Goal: Feedback & Contribution: Contribute content

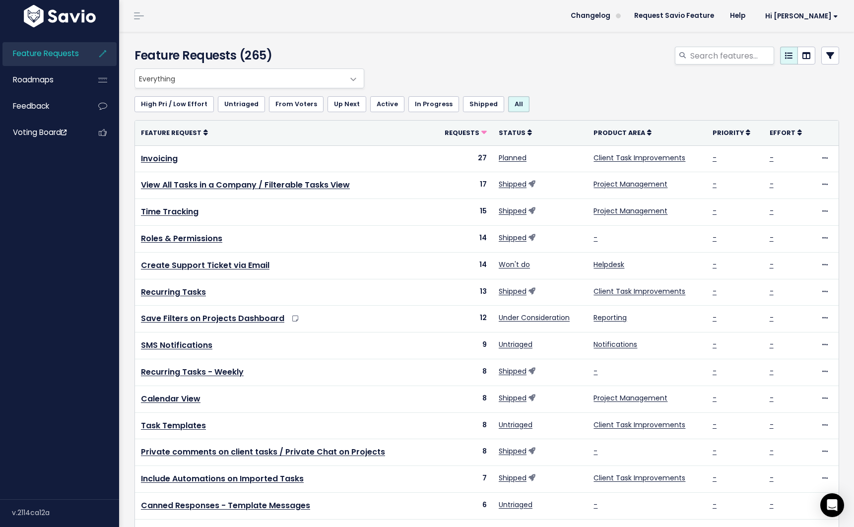
drag, startPoint x: 607, startPoint y: 47, endPoint x: 616, endPoint y: 49, distance: 9.1
click at [607, 48] on div at bounding box center [607, 58] width 480 height 22
click at [722, 58] on input "search" at bounding box center [731, 56] width 85 height 18
click at [826, 57] on icon at bounding box center [830, 56] width 8 height 8
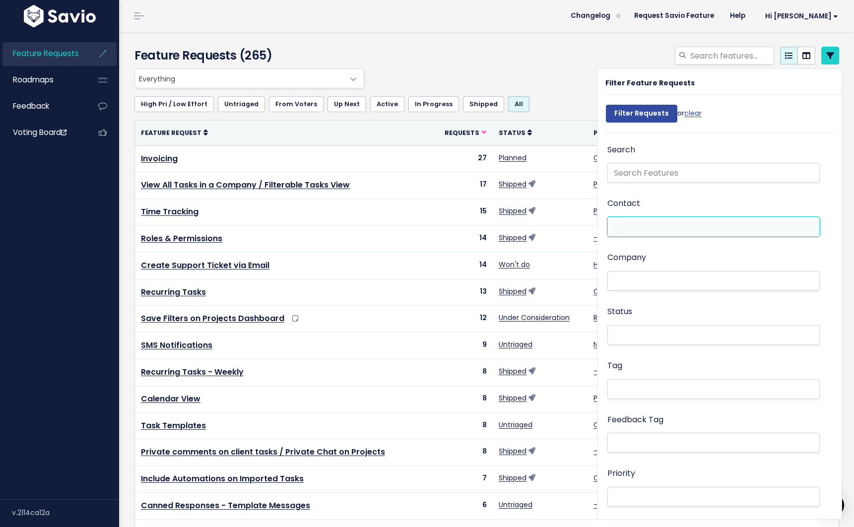
click at [612, 229] on li at bounding box center [711, 227] width 202 height 10
click at [622, 227] on li at bounding box center [711, 227] width 202 height 10
paste input "austin@homesbyjj.net"
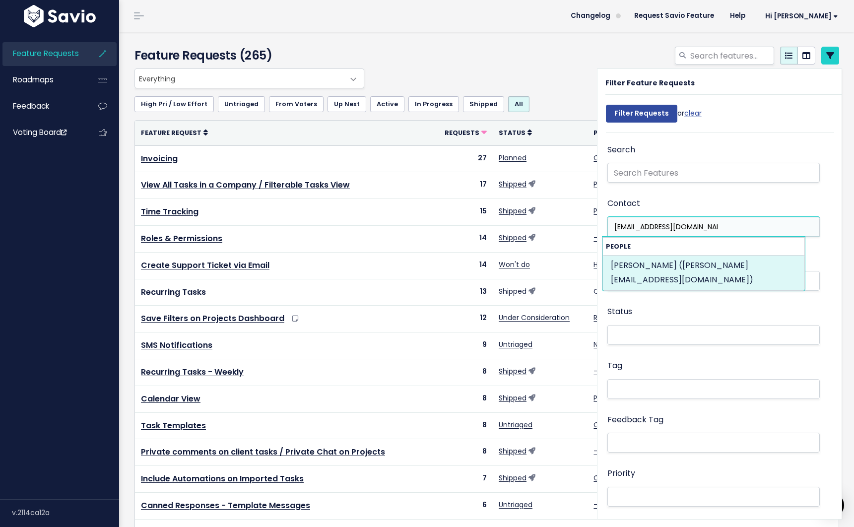
type input "austin@homesbyjj.net"
select select "92640632"
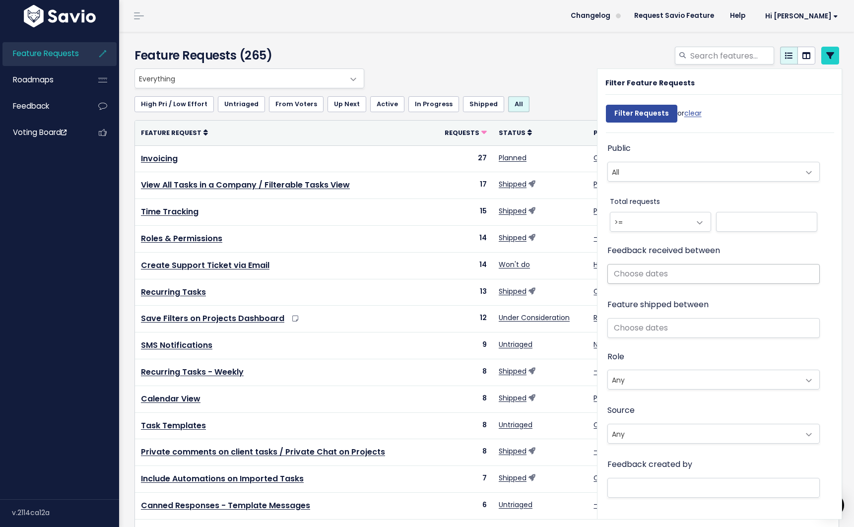
scroll to position [436, 0]
click at [631, 114] on input "Filter Requests" at bounding box center [641, 114] width 71 height 18
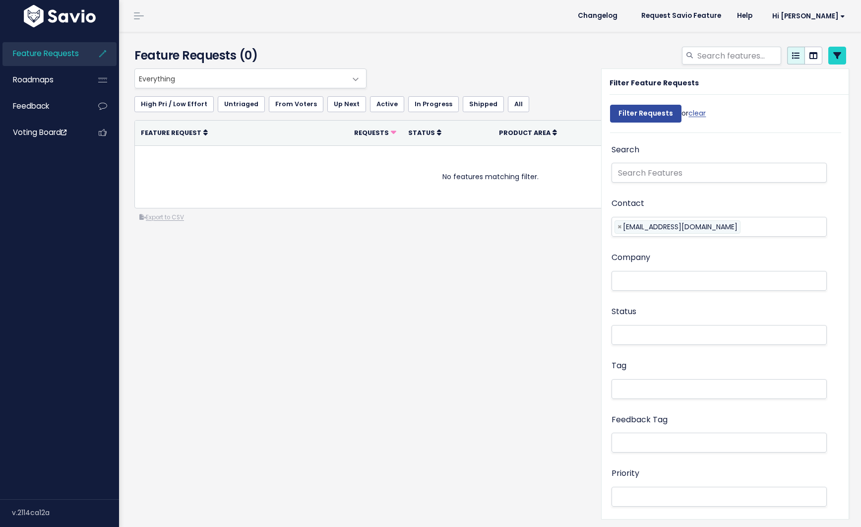
select select
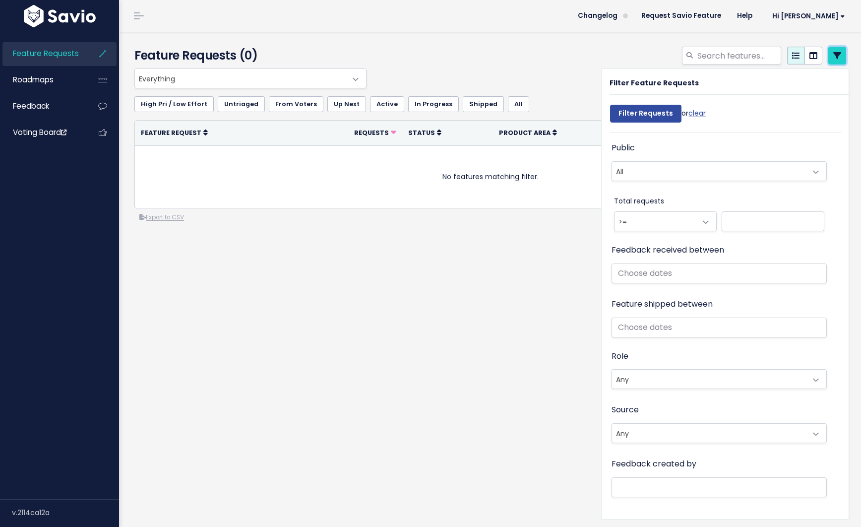
click at [834, 57] on icon at bounding box center [838, 56] width 8 height 8
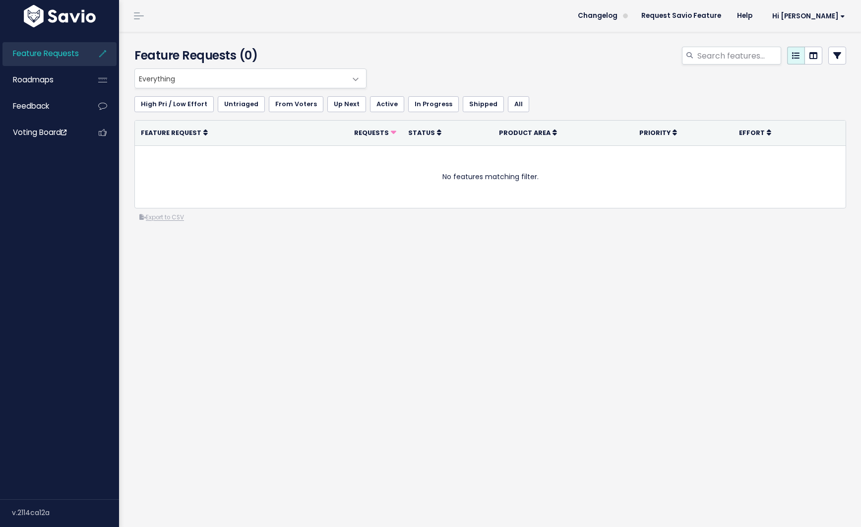
click at [482, 66] on div at bounding box center [612, 58] width 485 height 22
click at [41, 56] on span "Feature Requests" at bounding box center [46, 53] width 66 height 10
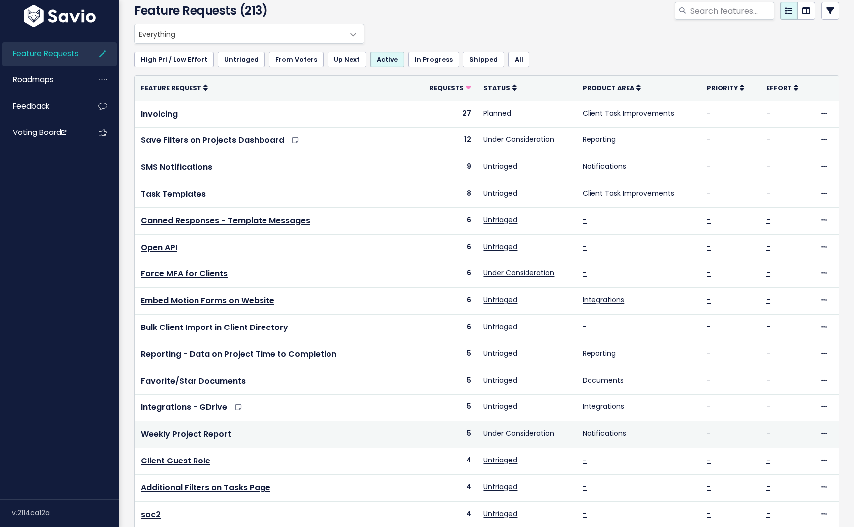
scroll to position [92, 0]
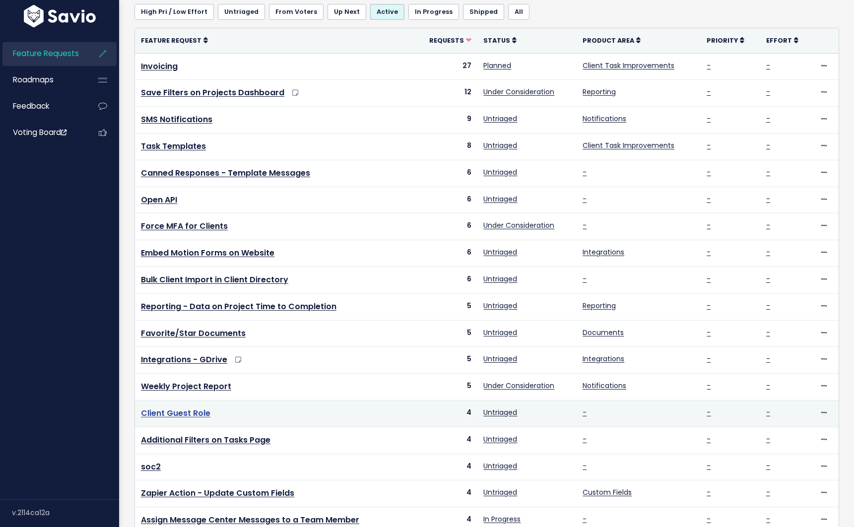
click at [182, 412] on link "Client Guest Role" at bounding box center [175, 412] width 69 height 11
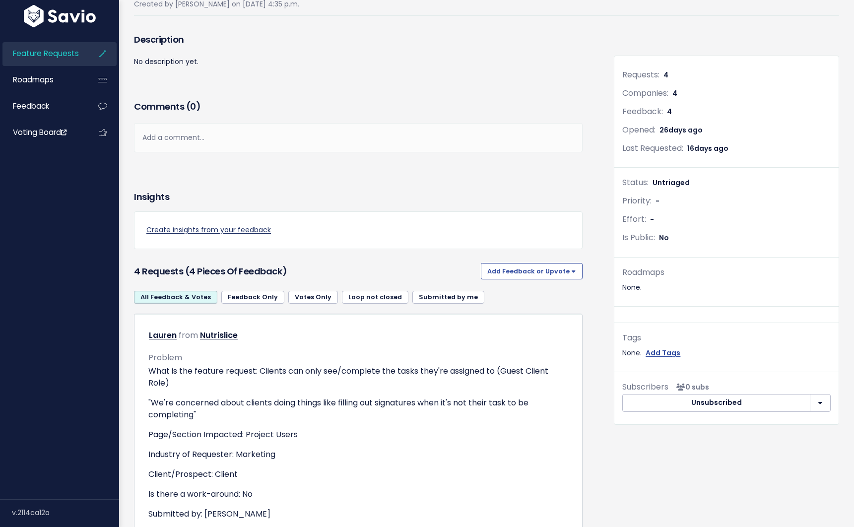
scroll to position [192, 0]
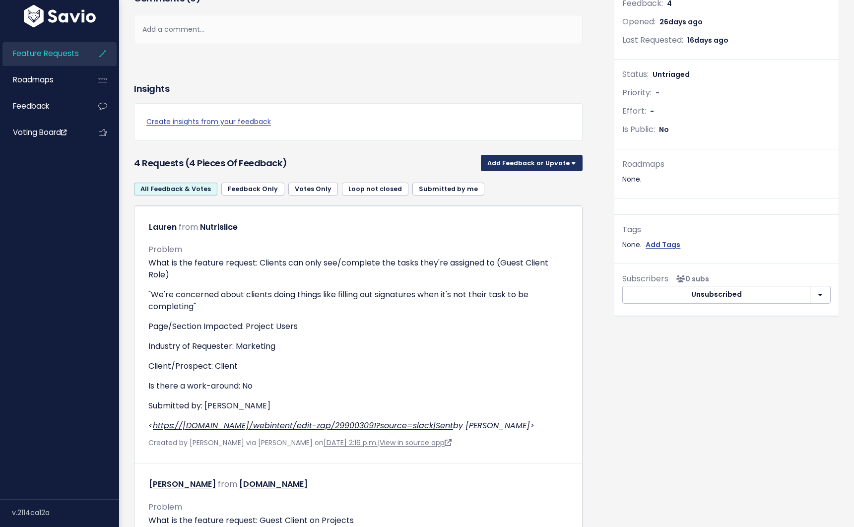
click at [531, 161] on button "Add Feedback or Upvote" at bounding box center [532, 163] width 102 height 16
click at [348, 156] on h3 "4 Requests (4 pieces of Feedback)" at bounding box center [305, 163] width 343 height 14
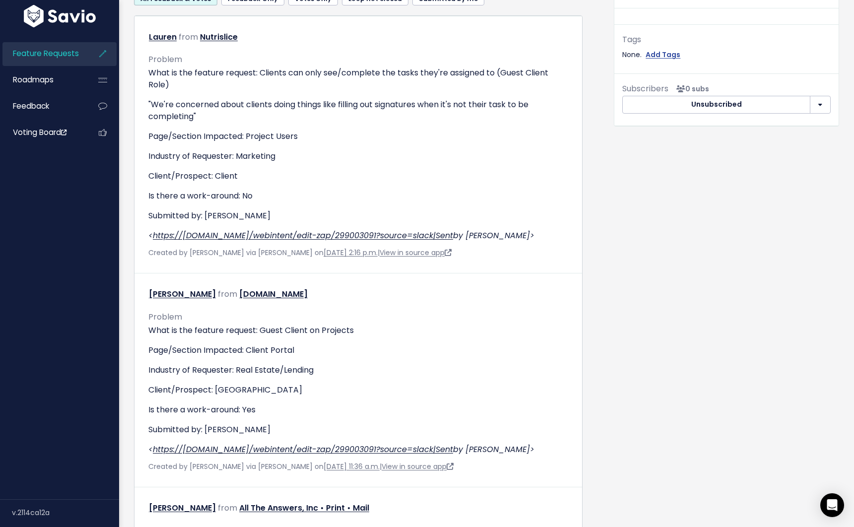
scroll to position [0, 0]
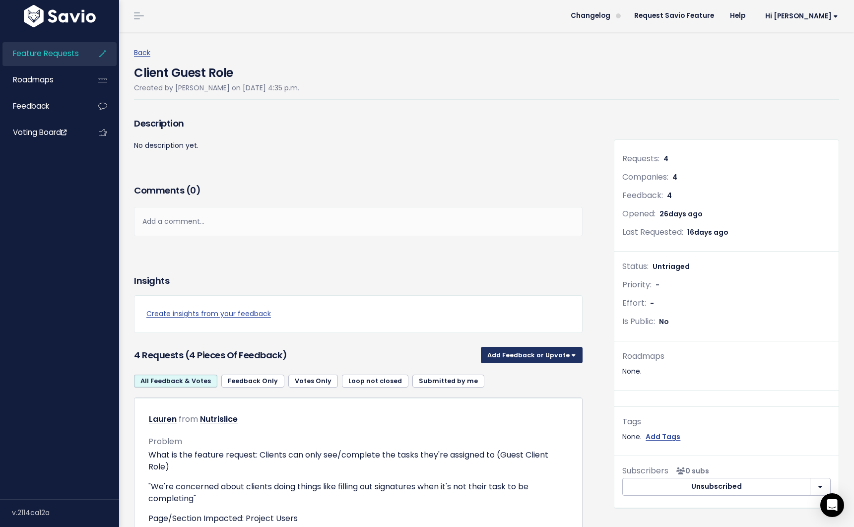
click at [518, 348] on button "Add Feedback or Upvote" at bounding box center [532, 355] width 102 height 16
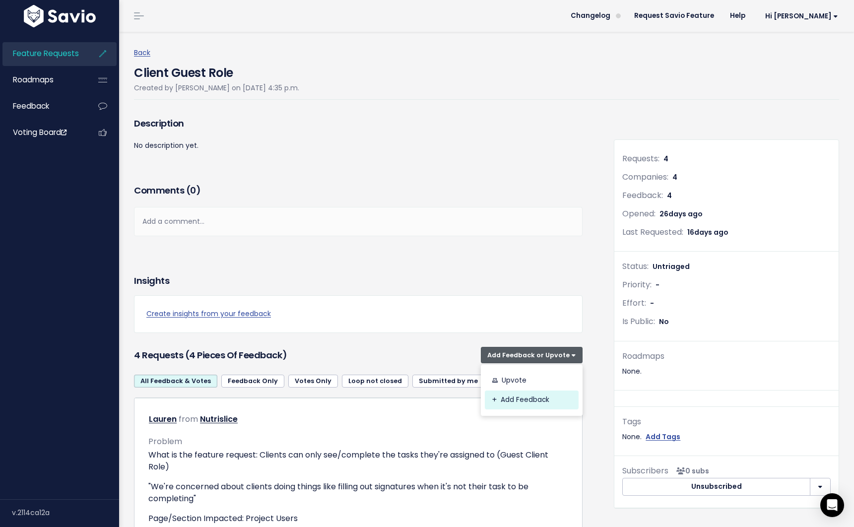
click at [524, 408] on link "Add Feedback" at bounding box center [532, 400] width 94 height 19
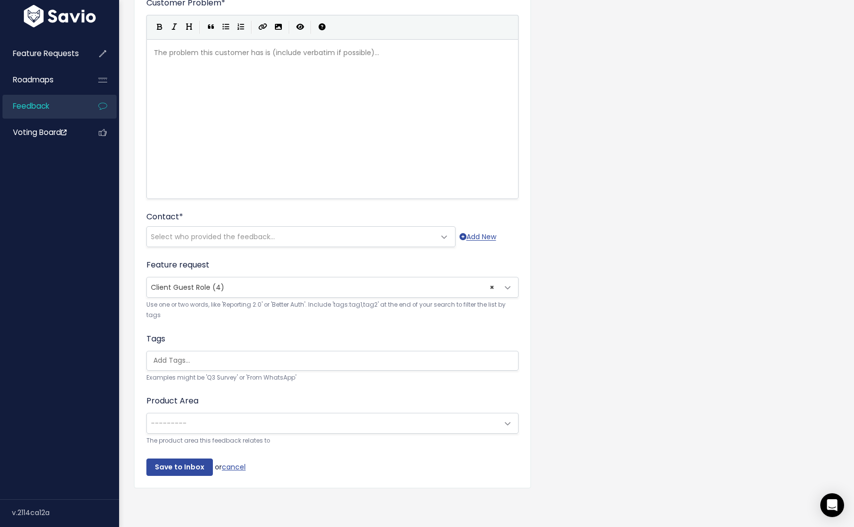
scroll to position [99, 0]
click at [289, 231] on span "Select who provided the feedback..." at bounding box center [291, 237] width 288 height 20
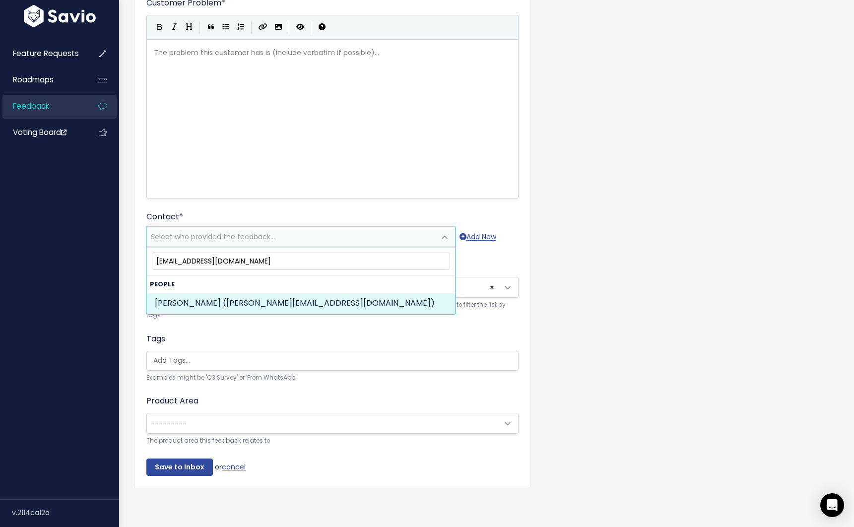
type input "[EMAIL_ADDRESS][DOMAIN_NAME]"
select select "92640632"
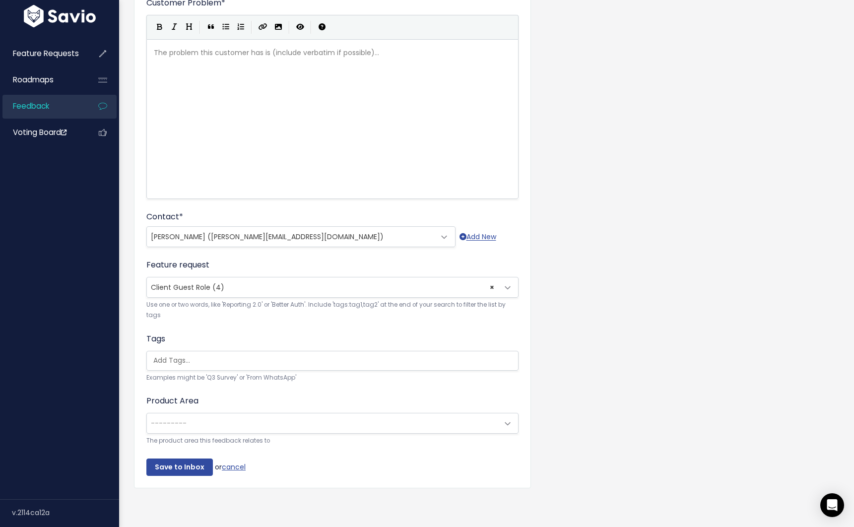
click at [276, 147] on div "The problem this customer has is (include verbatim if possible)... xxxxxxxxxx ​" at bounding box center [345, 132] width 386 height 174
type textarea "Send"
type textarea "t in a"
type textarea "n email to helpdesk and he"
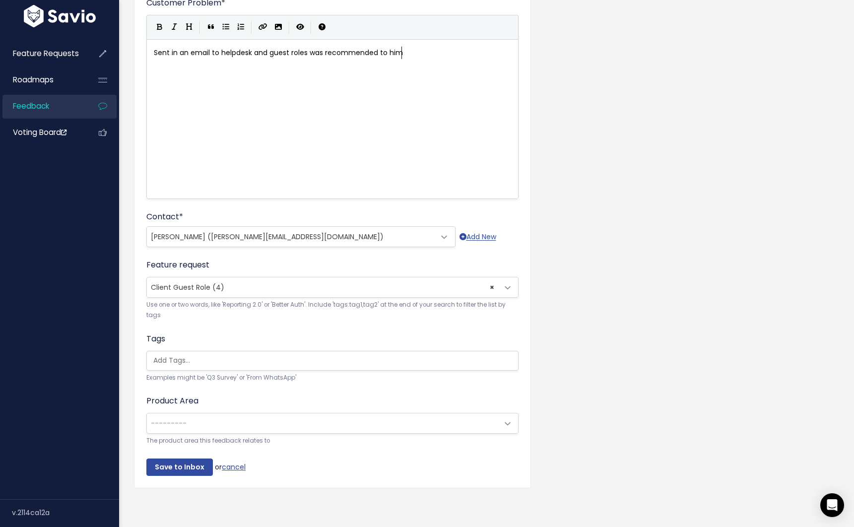
scroll to position [3, 131]
type textarea "guest roles was recommended to him"
click at [247, 333] on div "Tags Examples might be 'Q3 Survey' or 'From WhatsApp'" at bounding box center [332, 358] width 372 height 50
click at [177, 459] on input "Save to Inbox" at bounding box center [179, 468] width 66 height 18
